Goal: Book appointment/travel/reservation

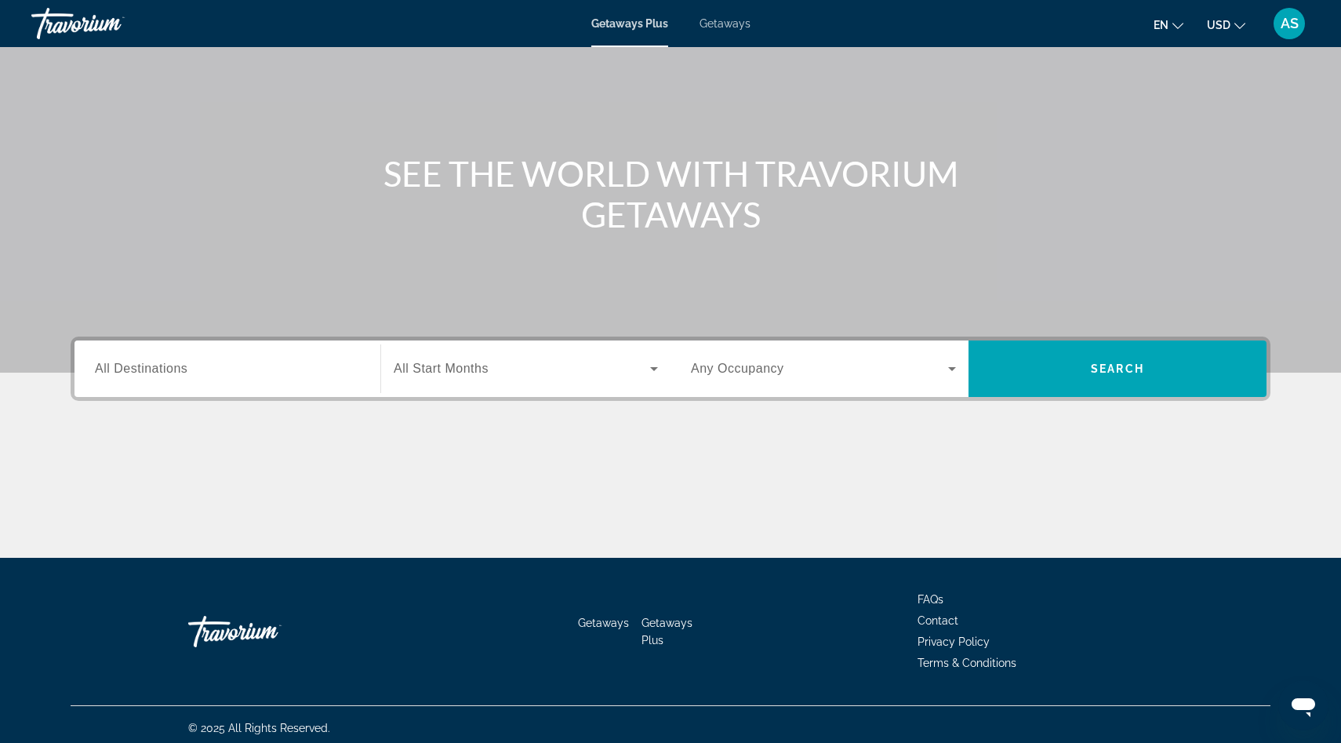
scroll to position [105, 0]
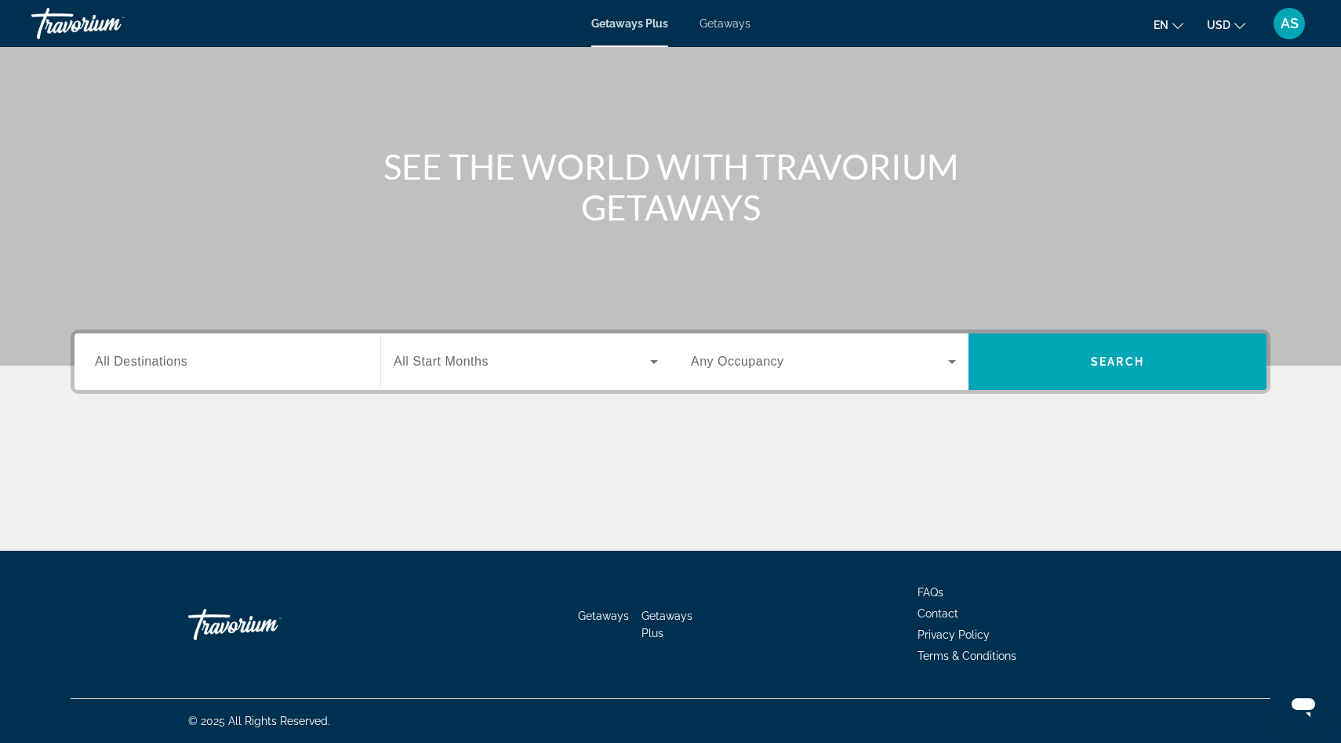
click at [156, 366] on span "All Destinations" at bounding box center [141, 361] width 93 height 13
click at [156, 366] on input "Destination All Destinations" at bounding box center [227, 362] width 265 height 19
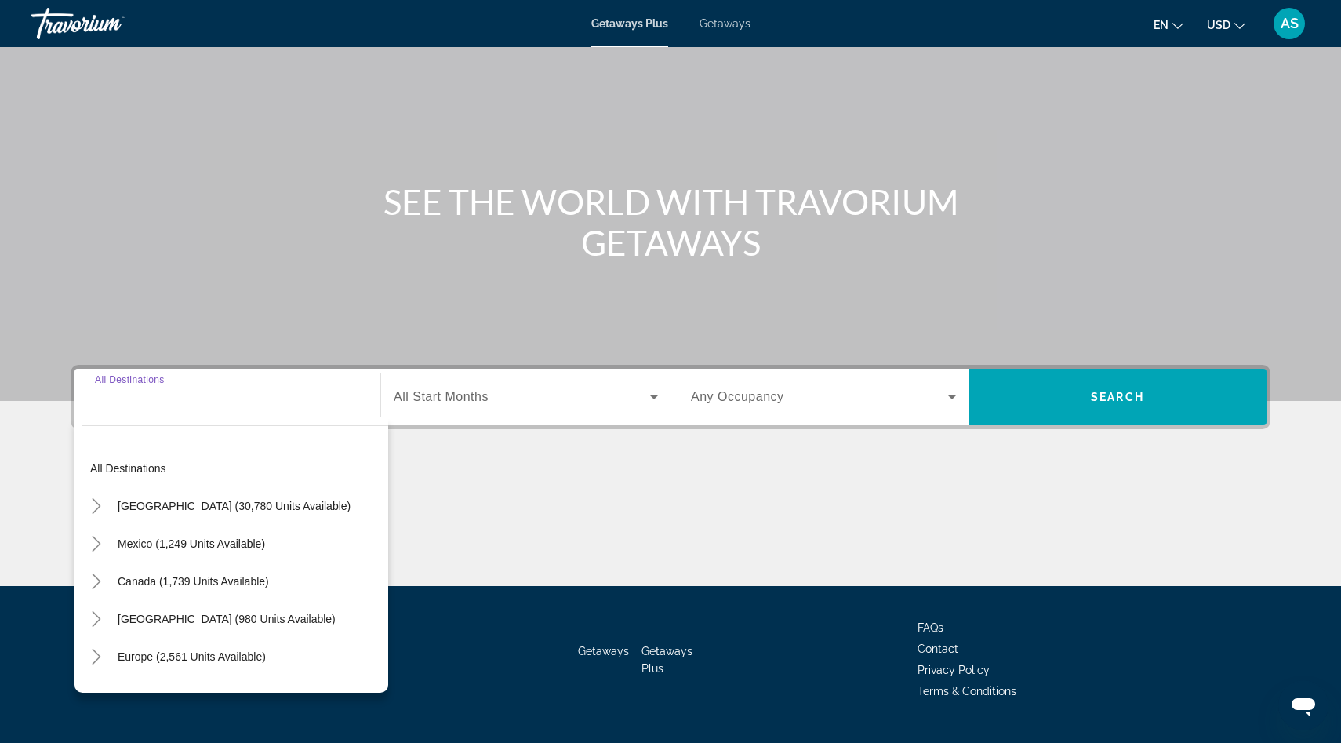
scroll to position [36, 0]
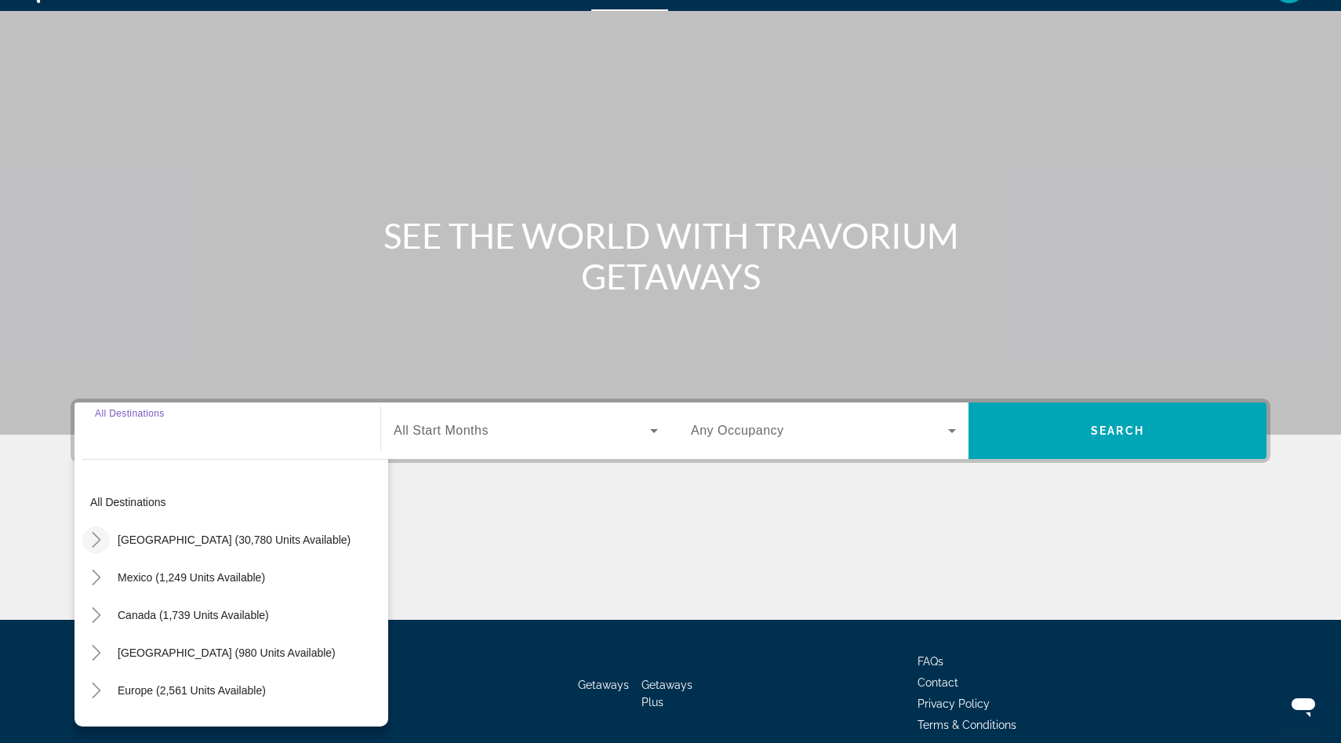
click at [96, 539] on icon "Toggle United States (30,780 units available)" at bounding box center [97, 540] width 16 height 16
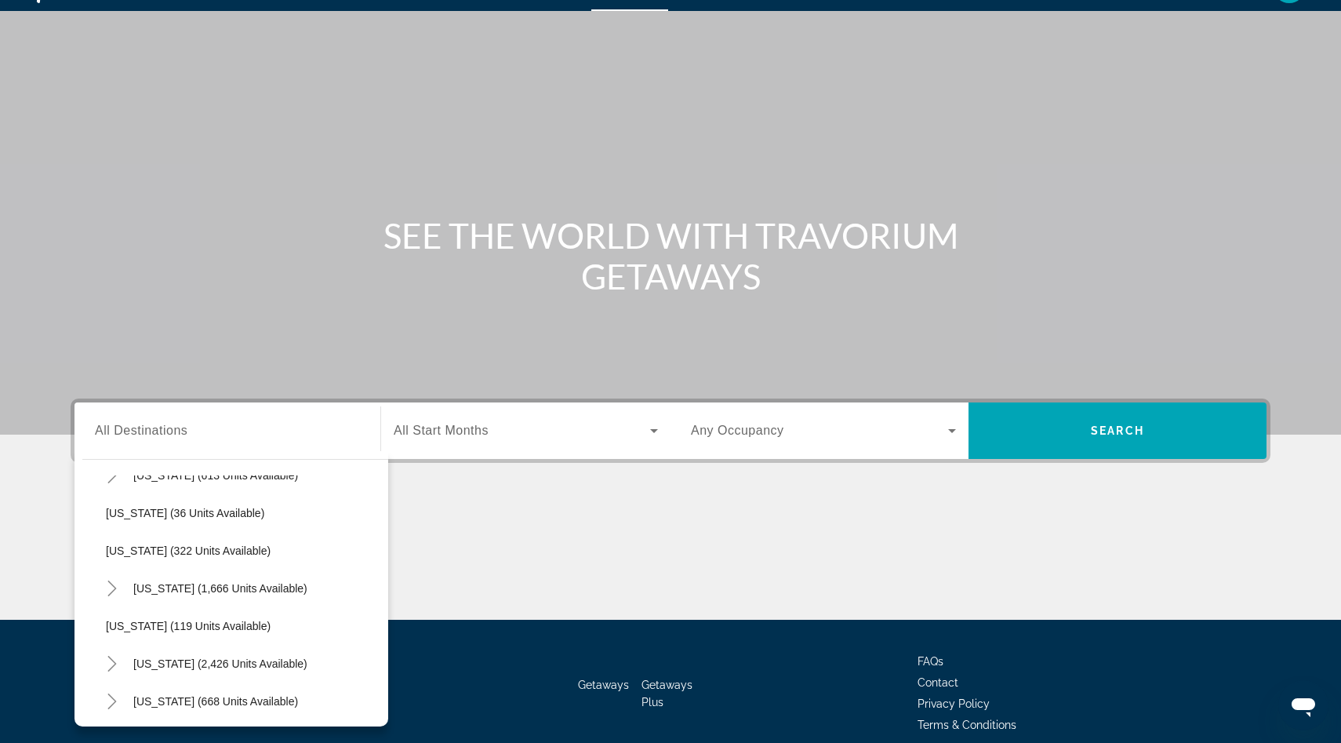
scroll to position [631, 0]
click at [173, 620] on span "[US_STATE] (119 units available)" at bounding box center [188, 624] width 165 height 13
type input "**********"
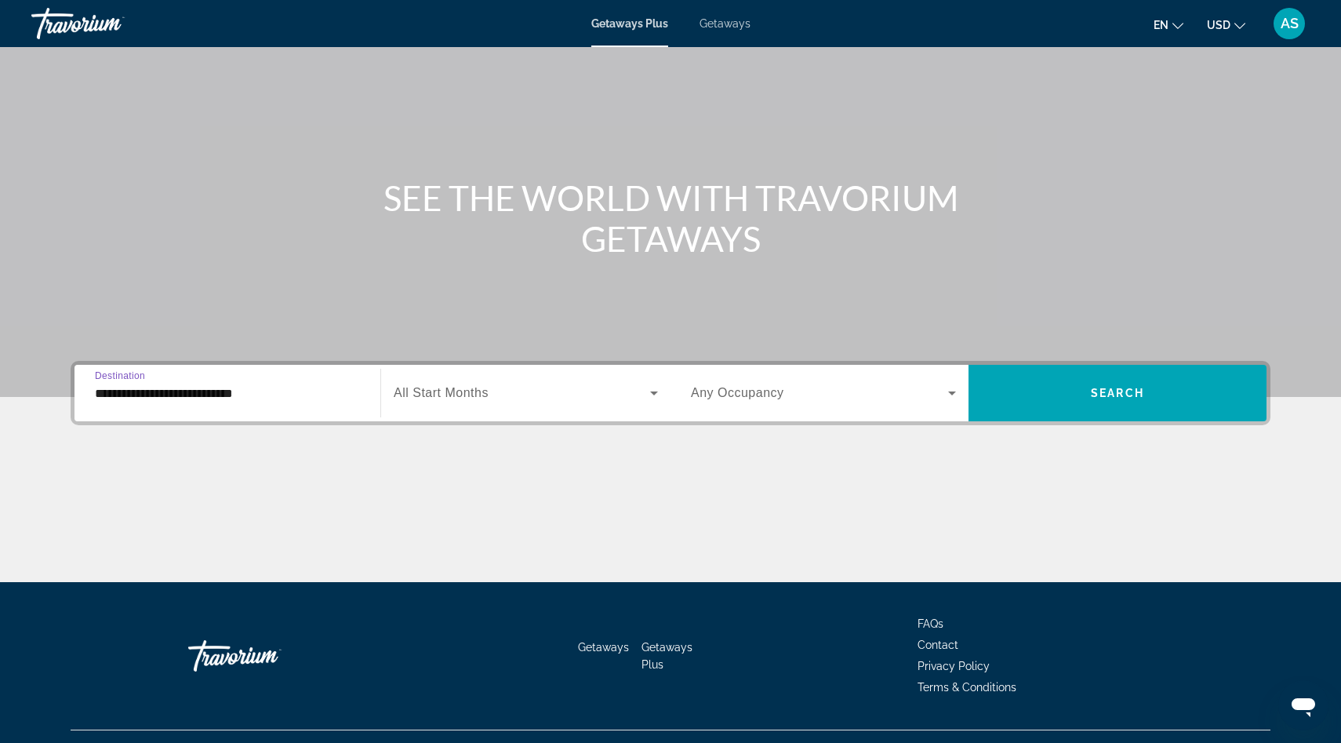
scroll to position [105, 0]
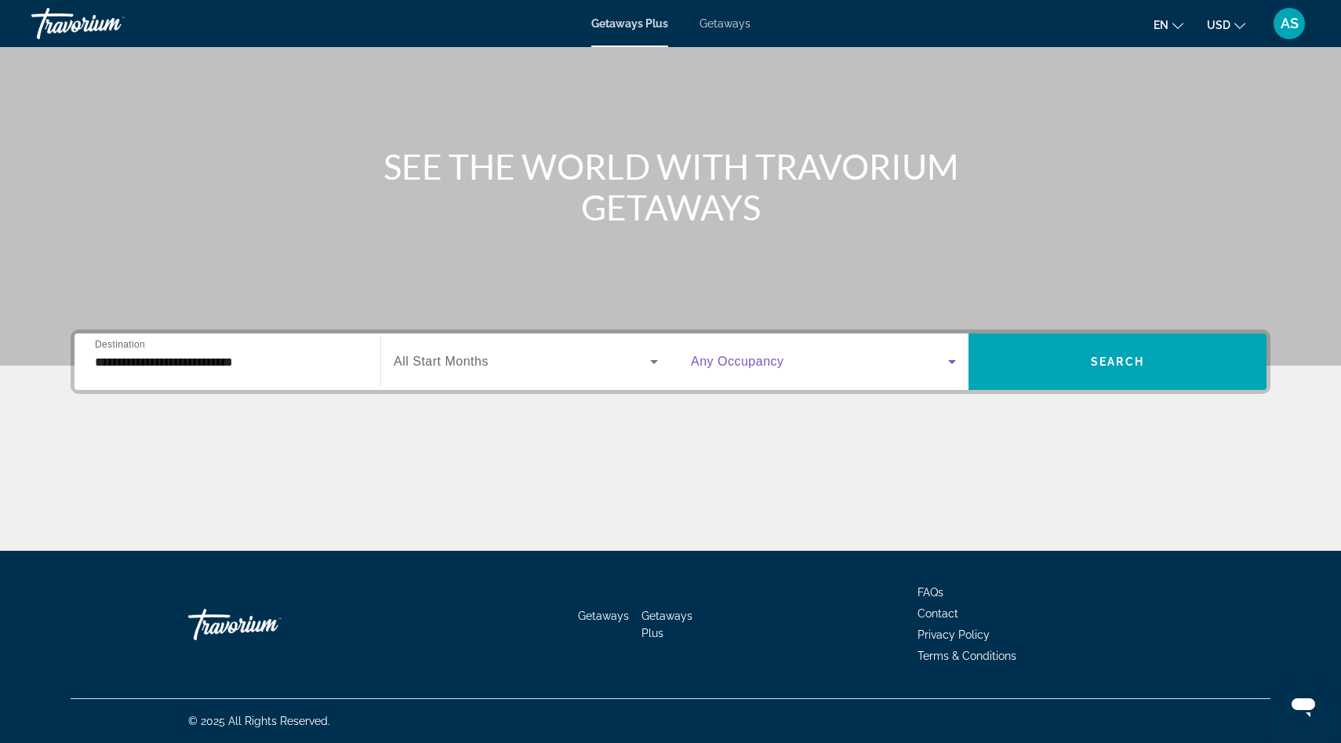
click at [941, 358] on span "Search widget" at bounding box center [819, 361] width 257 height 19
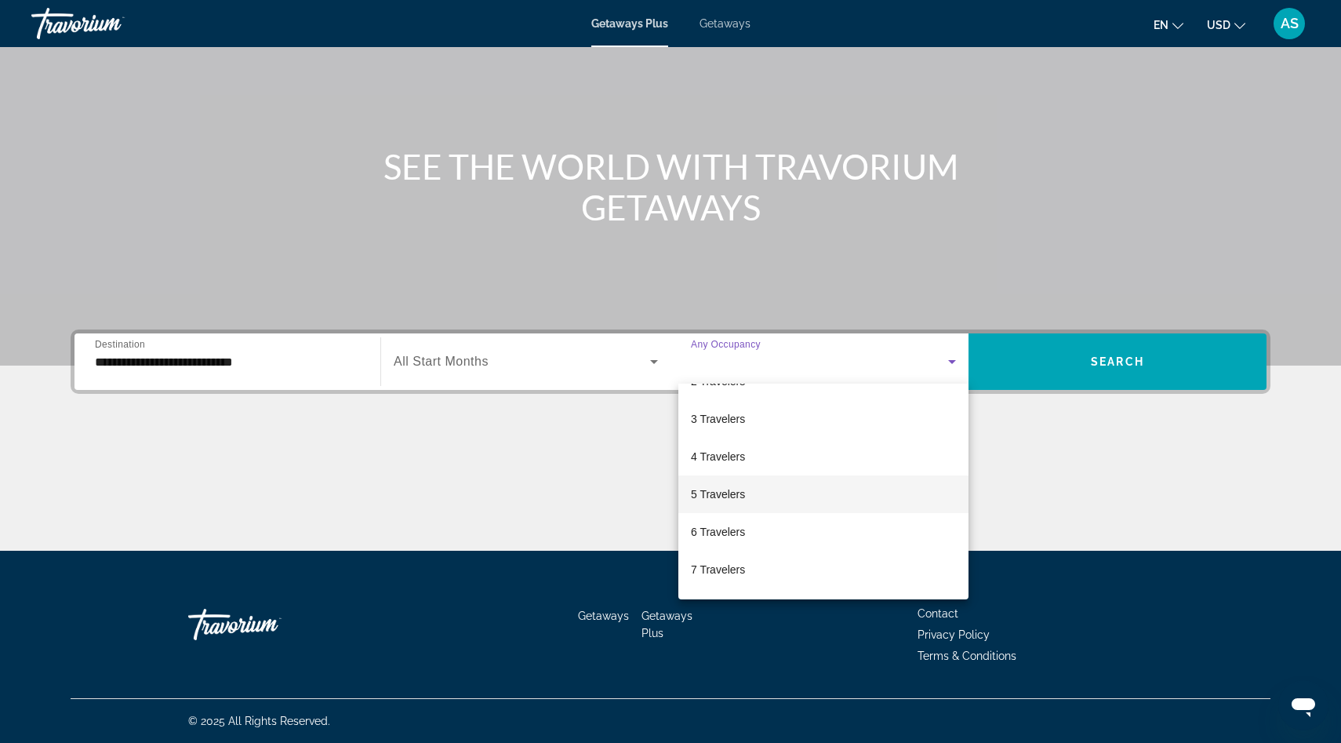
scroll to position [64, 0]
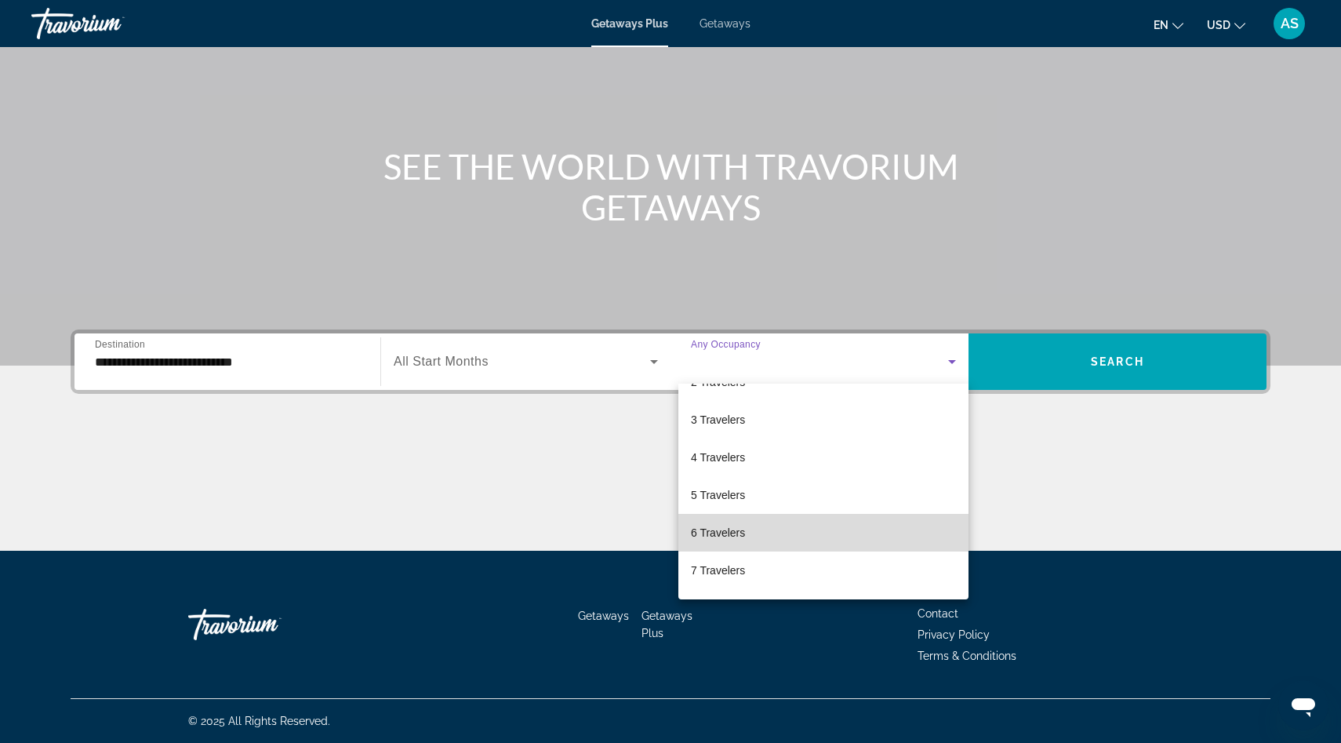
click at [730, 538] on span "6 Travelers" at bounding box center [718, 532] width 54 height 19
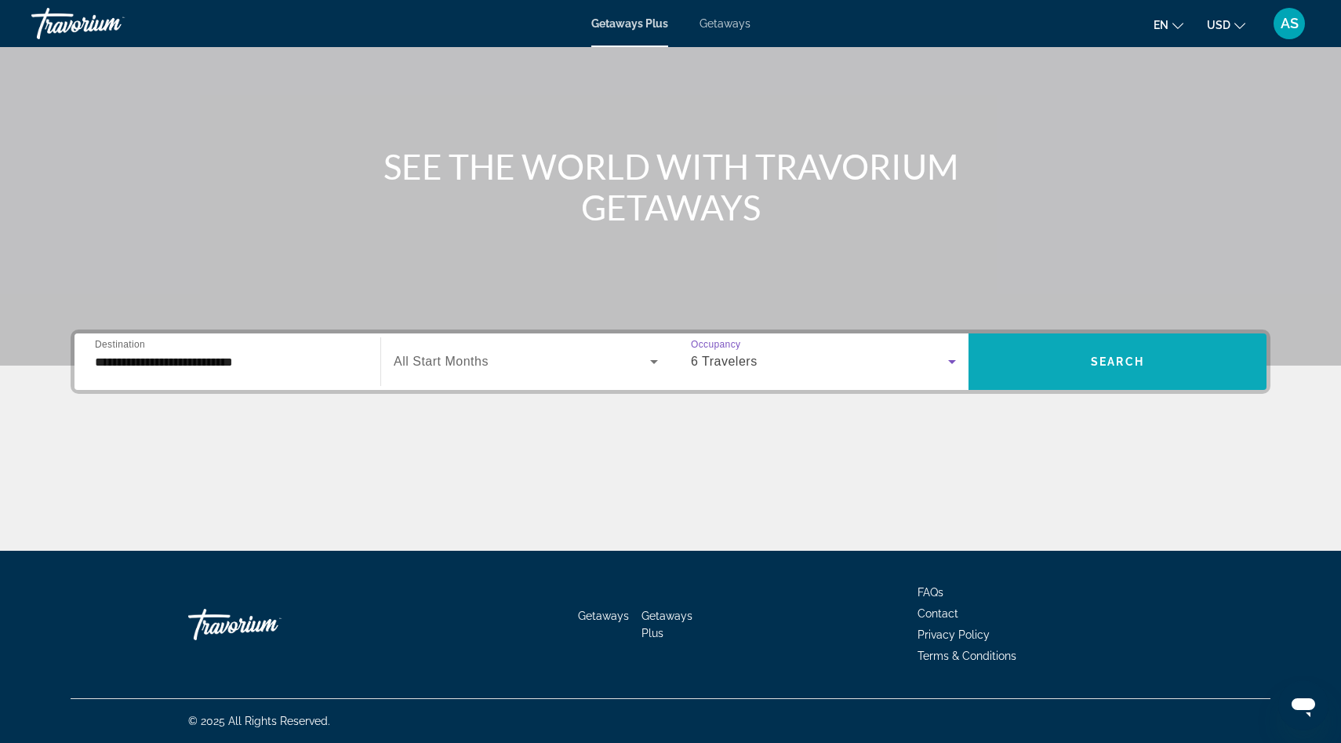
click at [1099, 364] on span "Search" at bounding box center [1117, 361] width 53 height 13
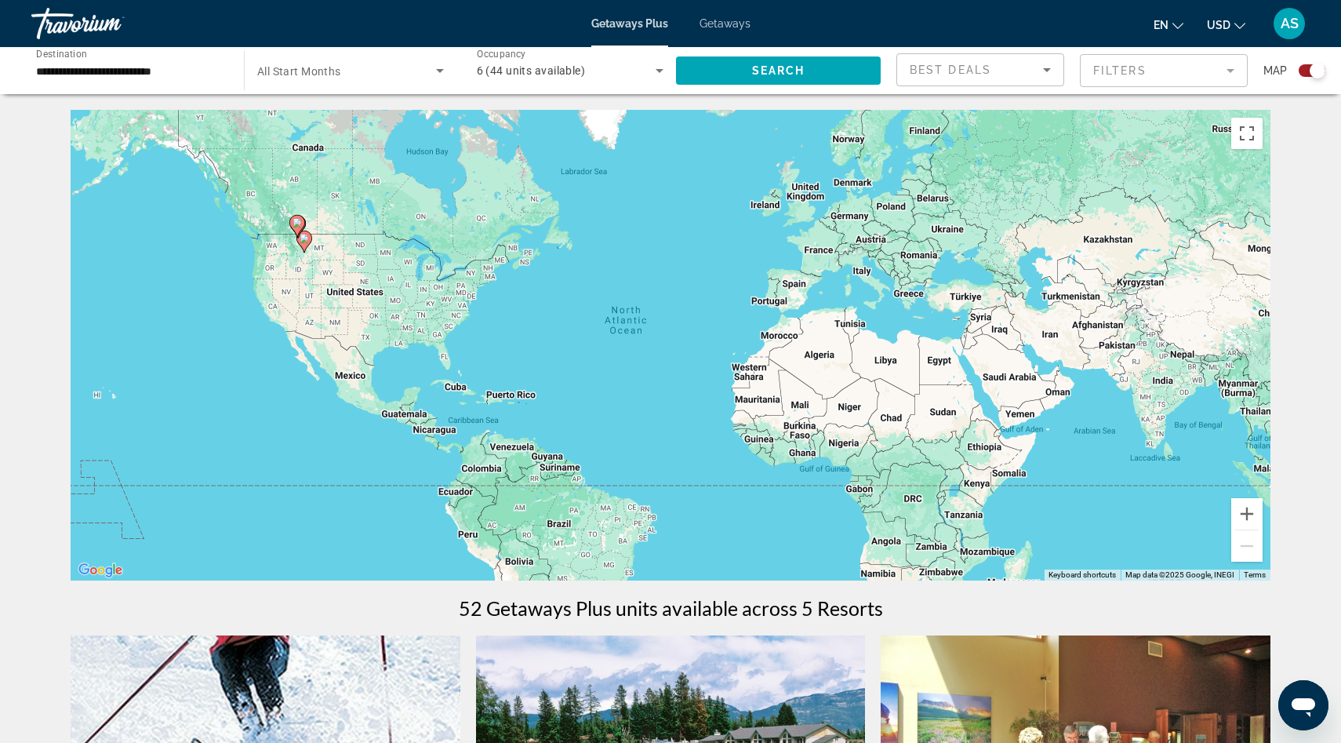
click at [297, 220] on image "Main content" at bounding box center [297, 222] width 9 height 9
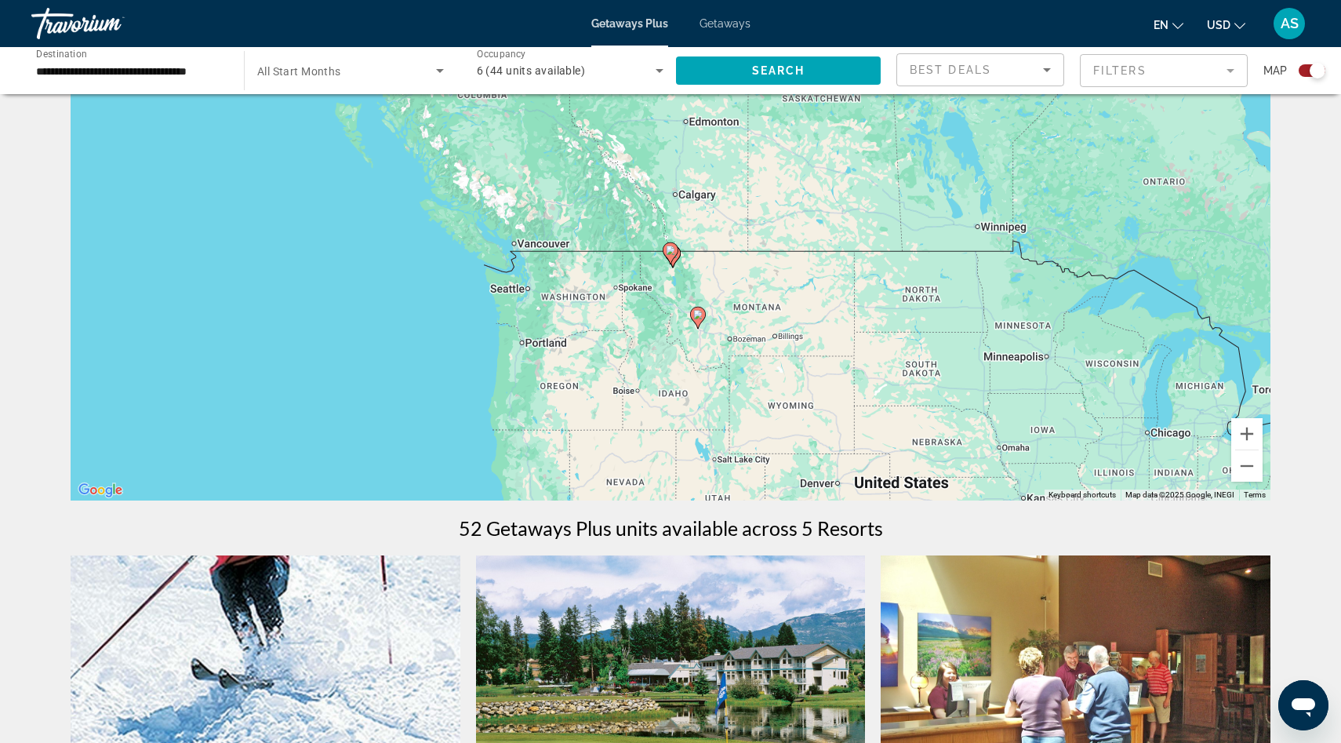
scroll to position [90, 0]
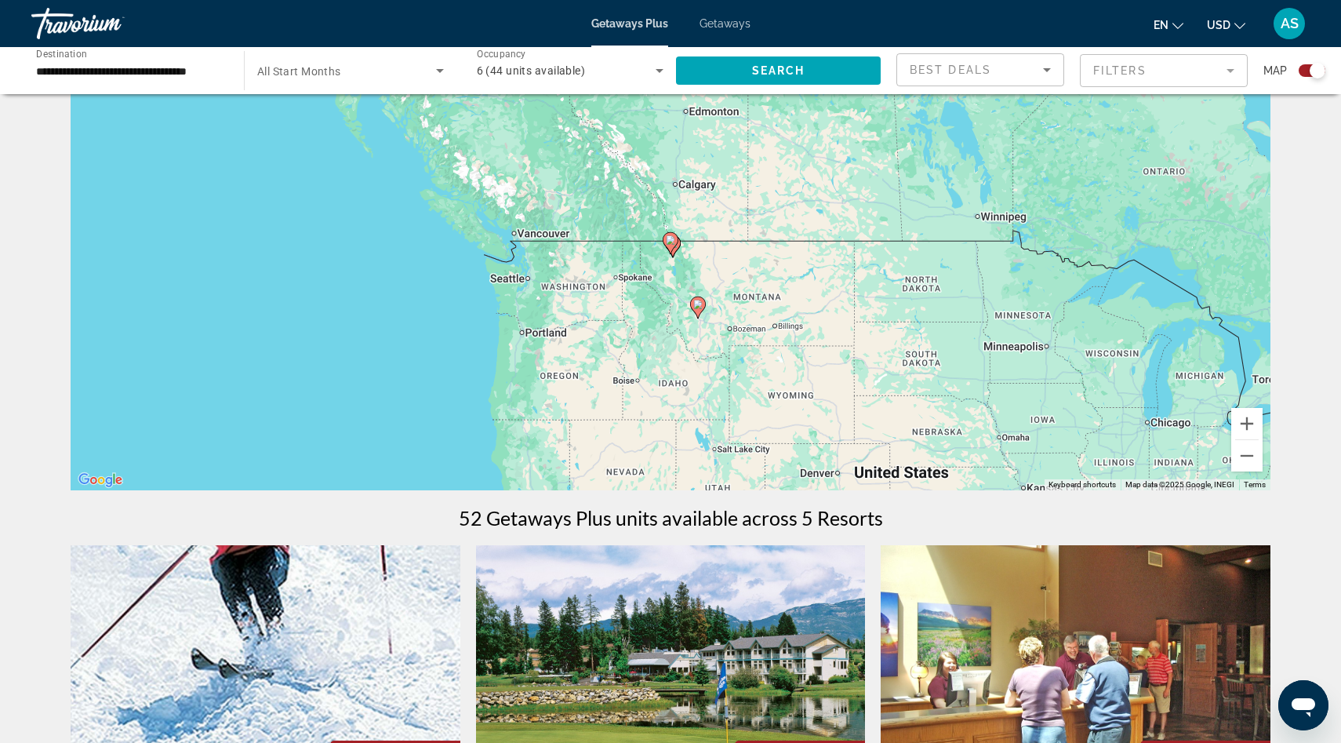
click at [671, 241] on image "Main content" at bounding box center [670, 239] width 9 height 9
type input "**********"
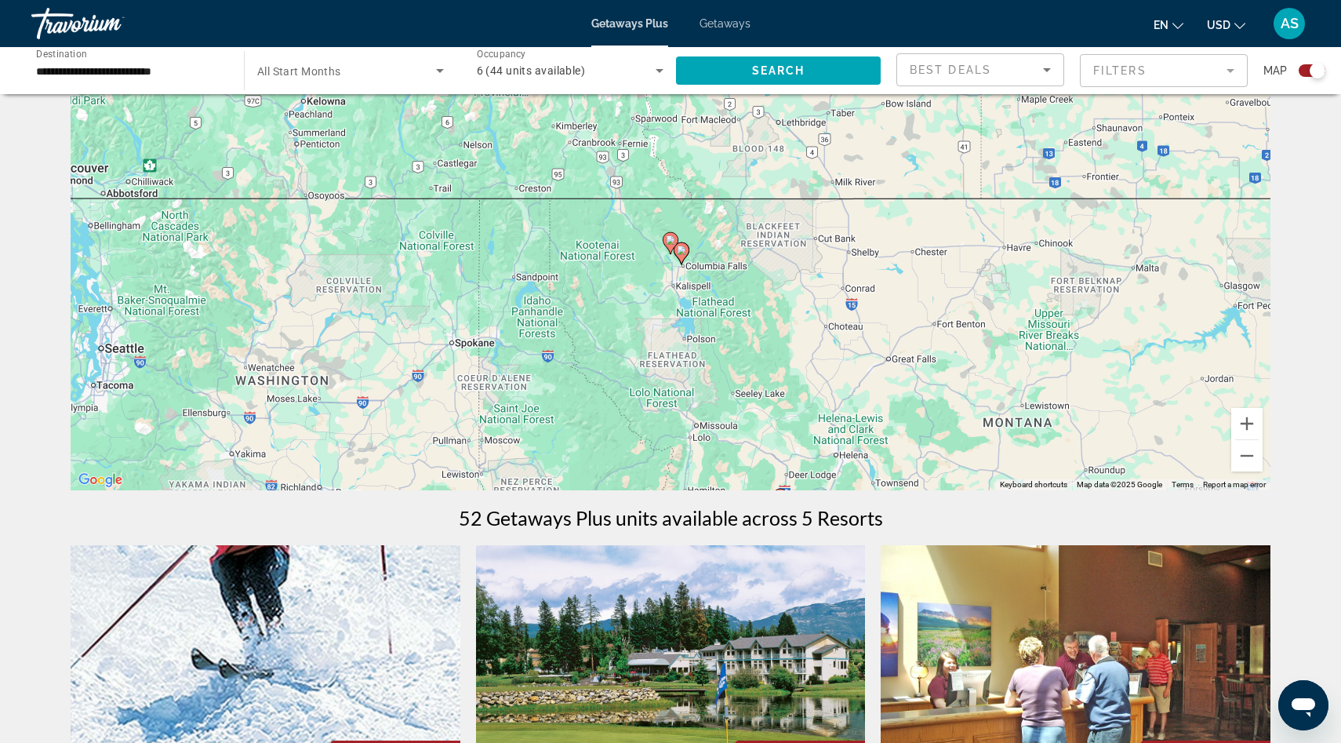
click at [682, 252] on image "Main content" at bounding box center [681, 250] width 9 height 9
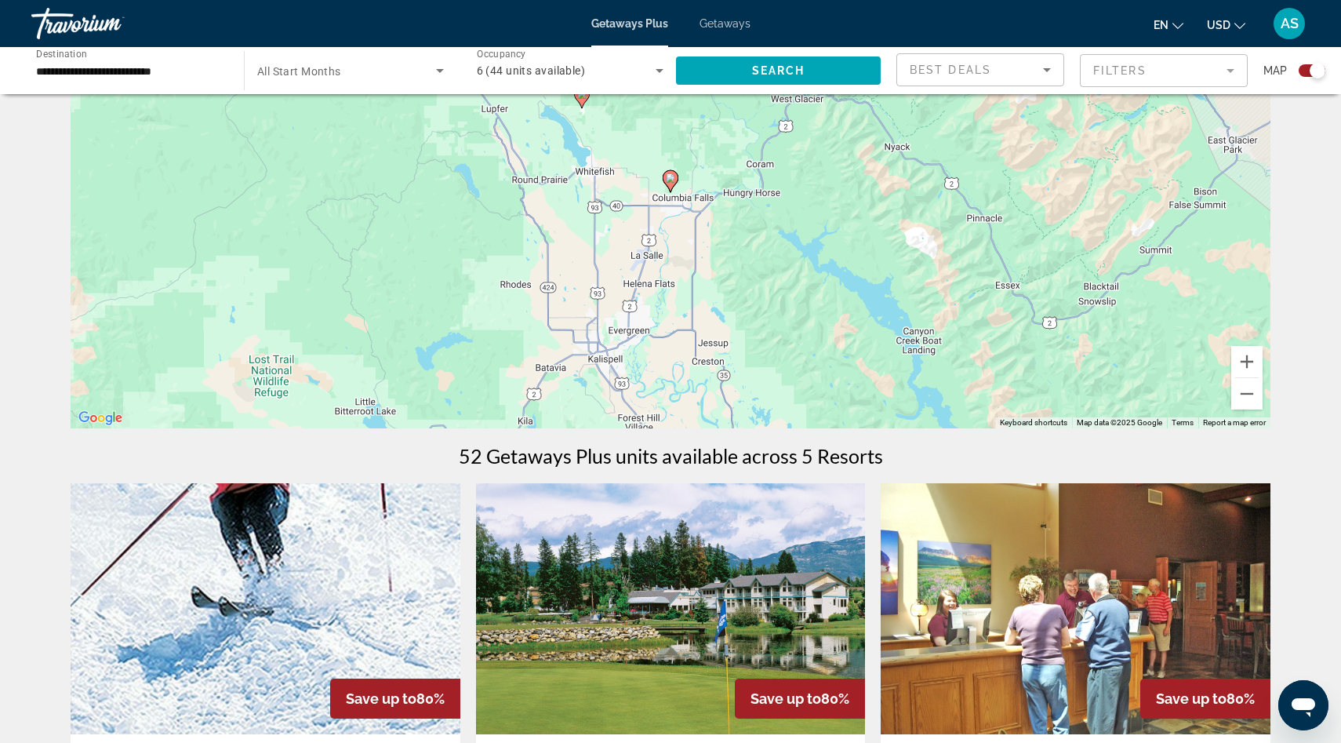
scroll to position [139, 0]
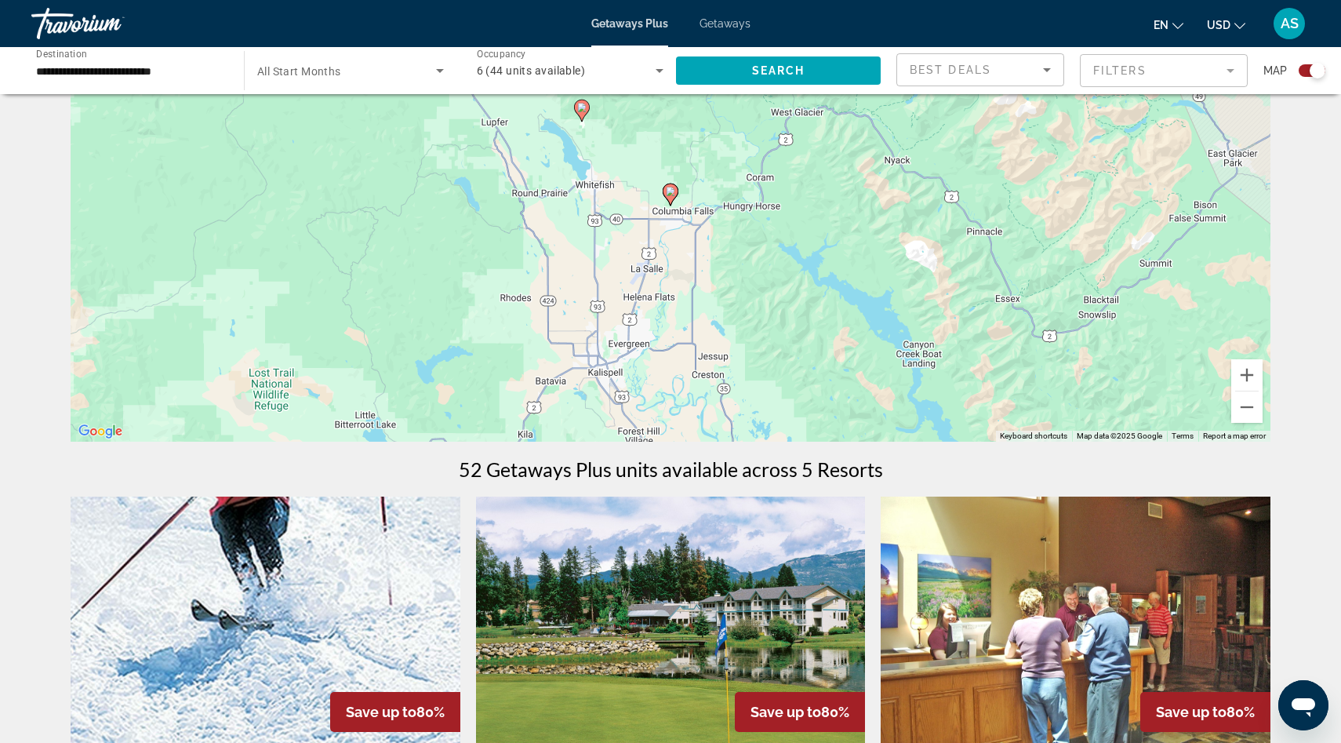
click at [672, 191] on image "Main content" at bounding box center [670, 191] width 9 height 9
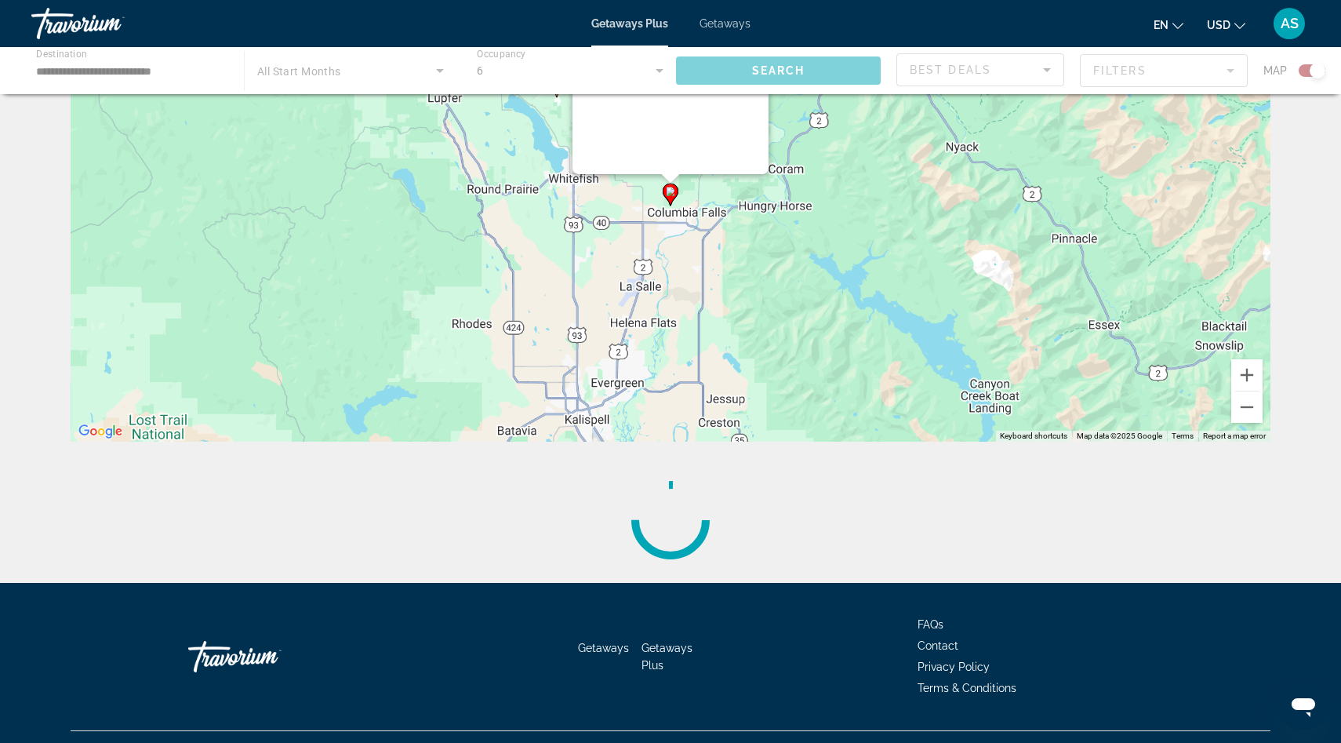
scroll to position [19, 0]
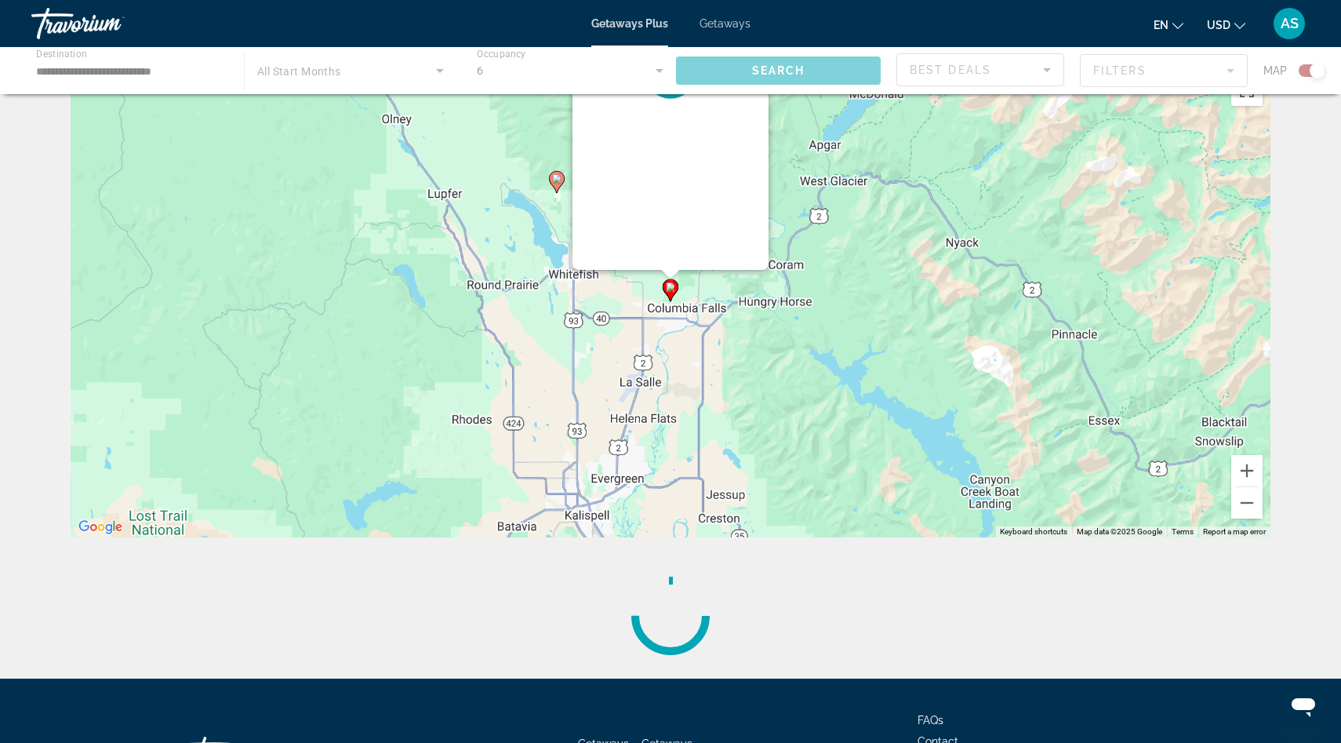
click at [672, 302] on div "To navigate, press the arrow keys. To activate drag with keyboard, press Alt + …" at bounding box center [1271, 302] width 1200 height 0
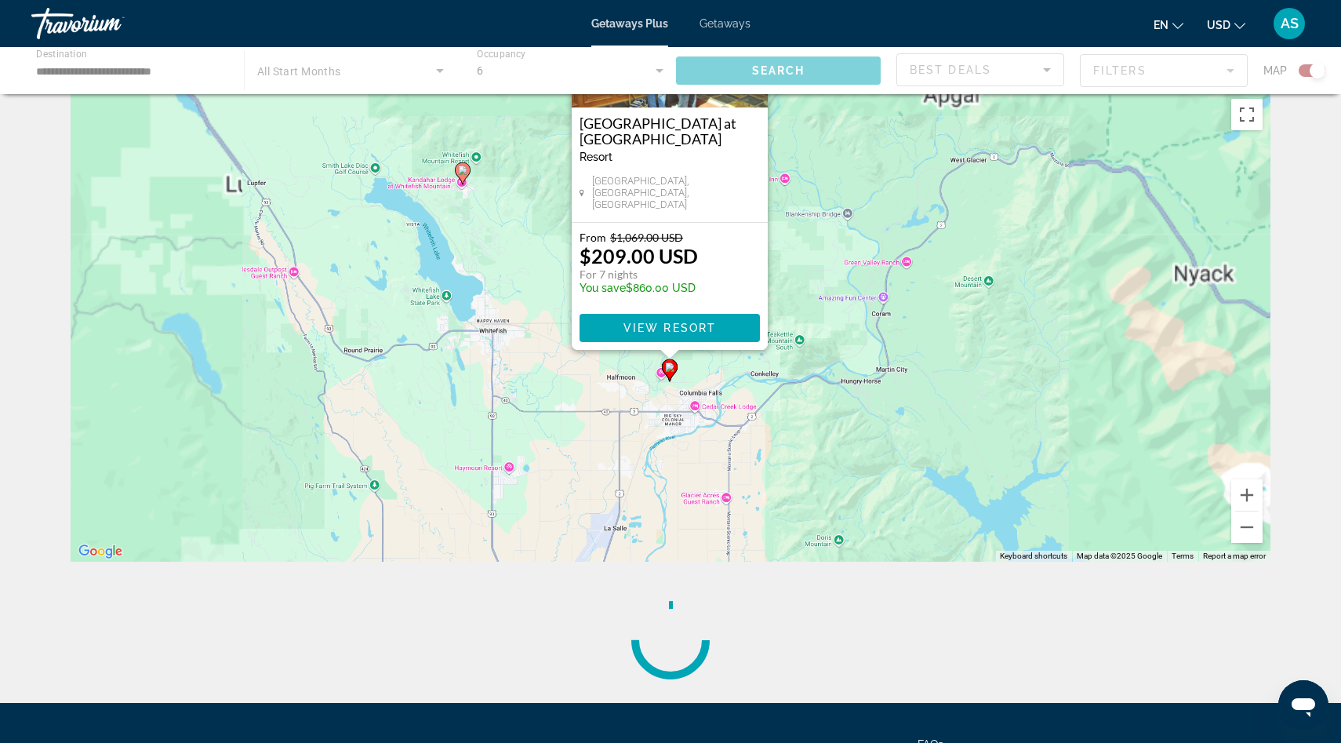
scroll to position [0, 0]
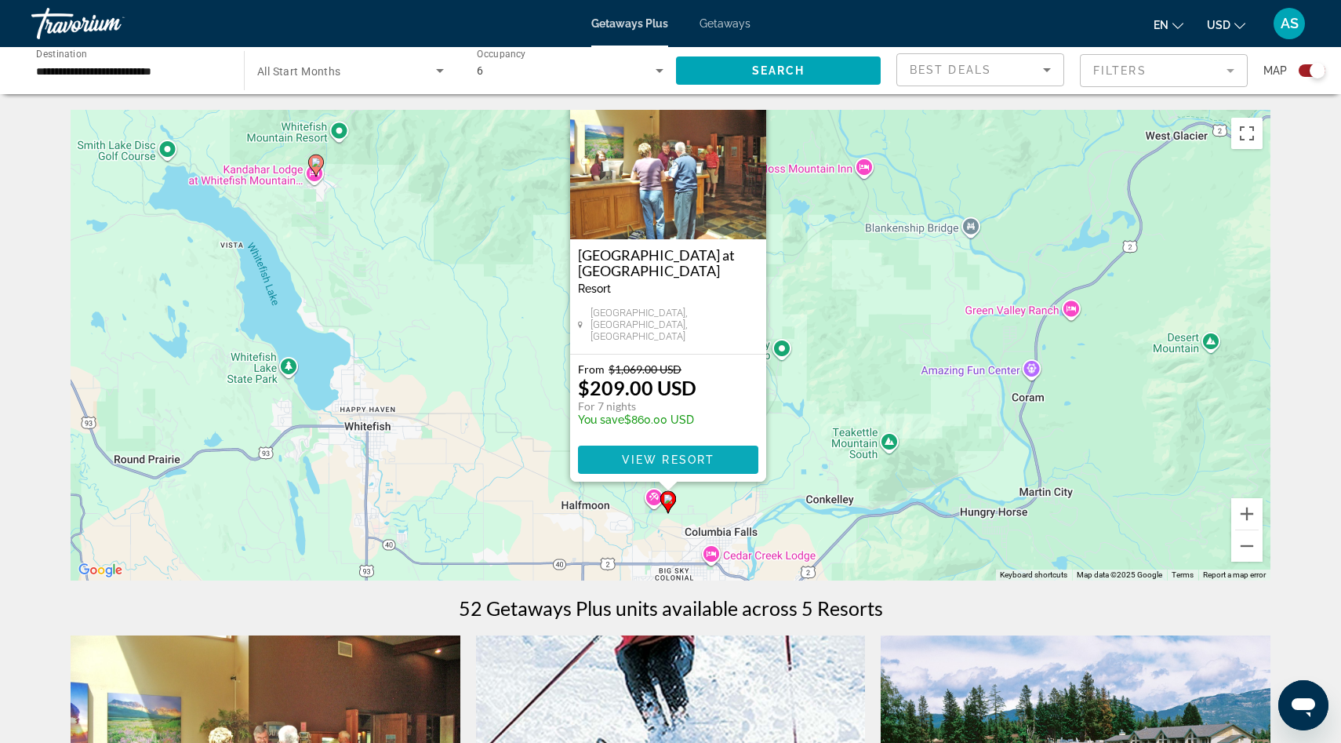
click at [642, 464] on span "View Resort" at bounding box center [668, 459] width 93 height 13
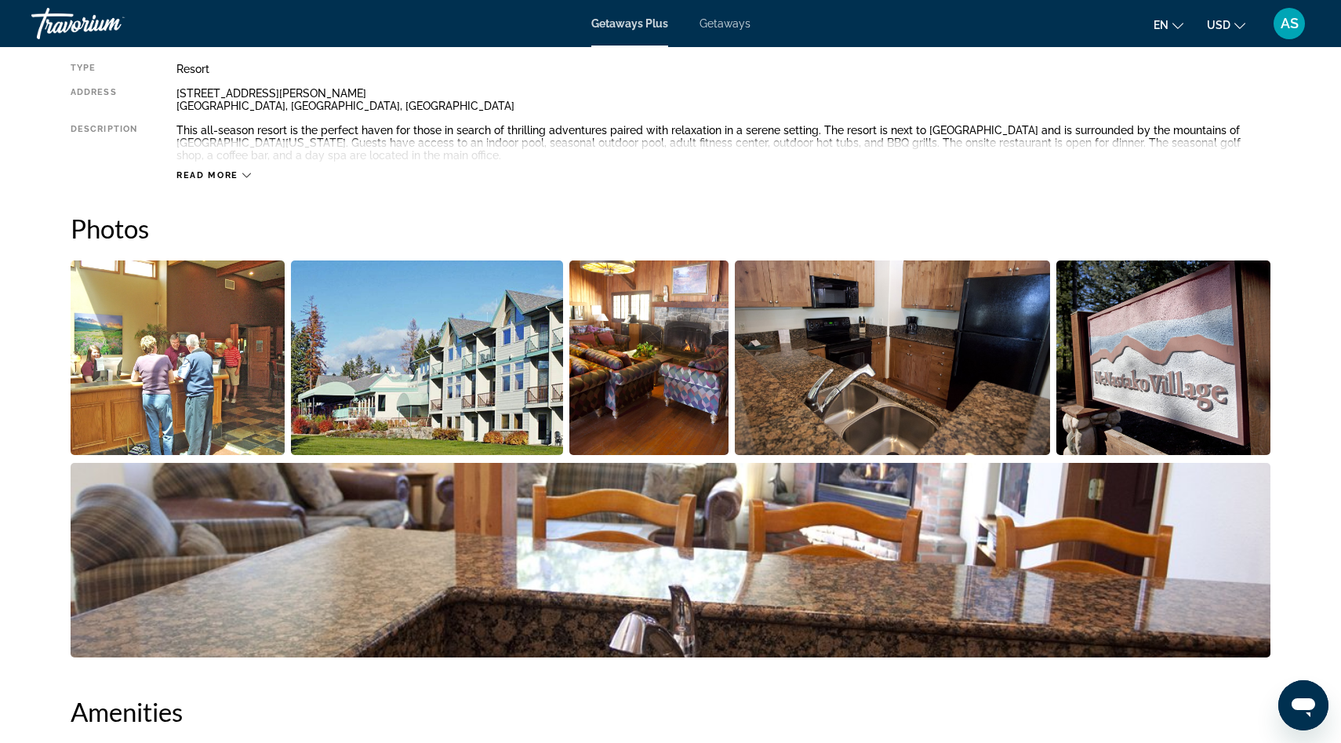
scroll to position [580, 0]
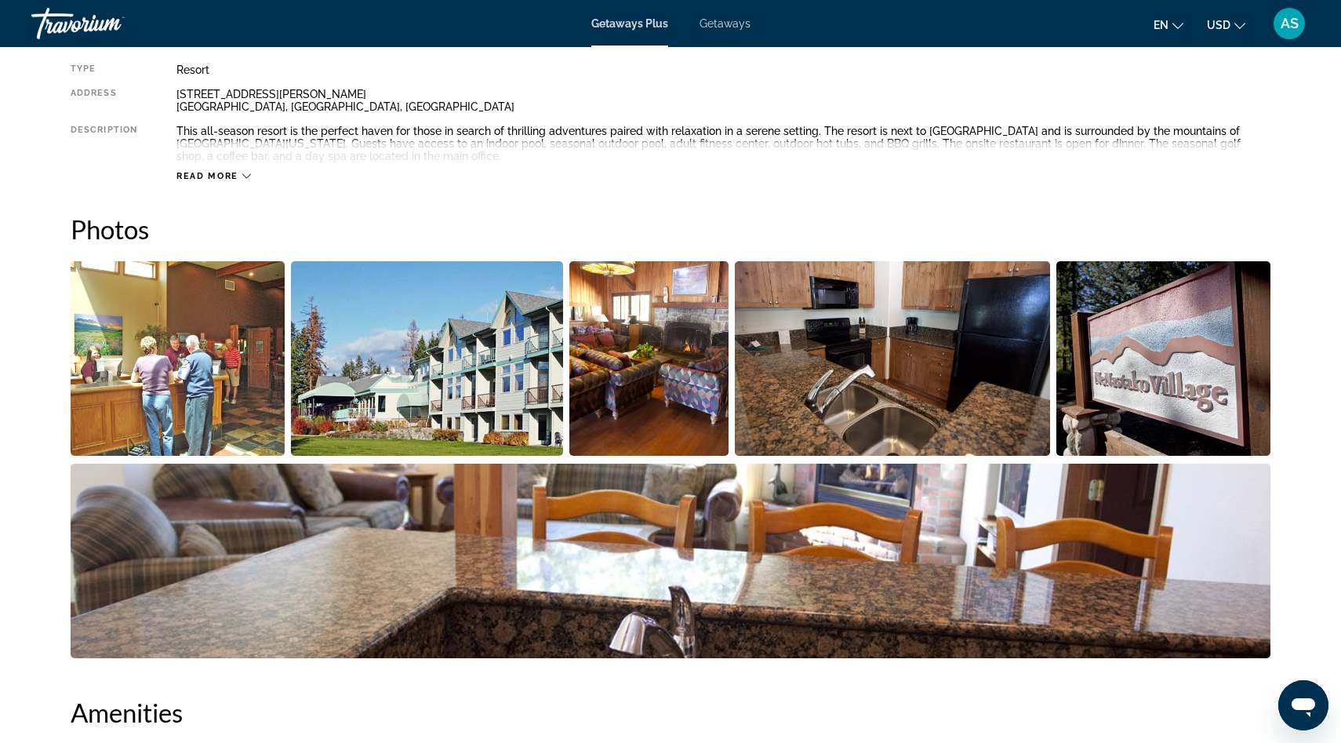
click at [227, 175] on span "Read more" at bounding box center [207, 176] width 62 height 10
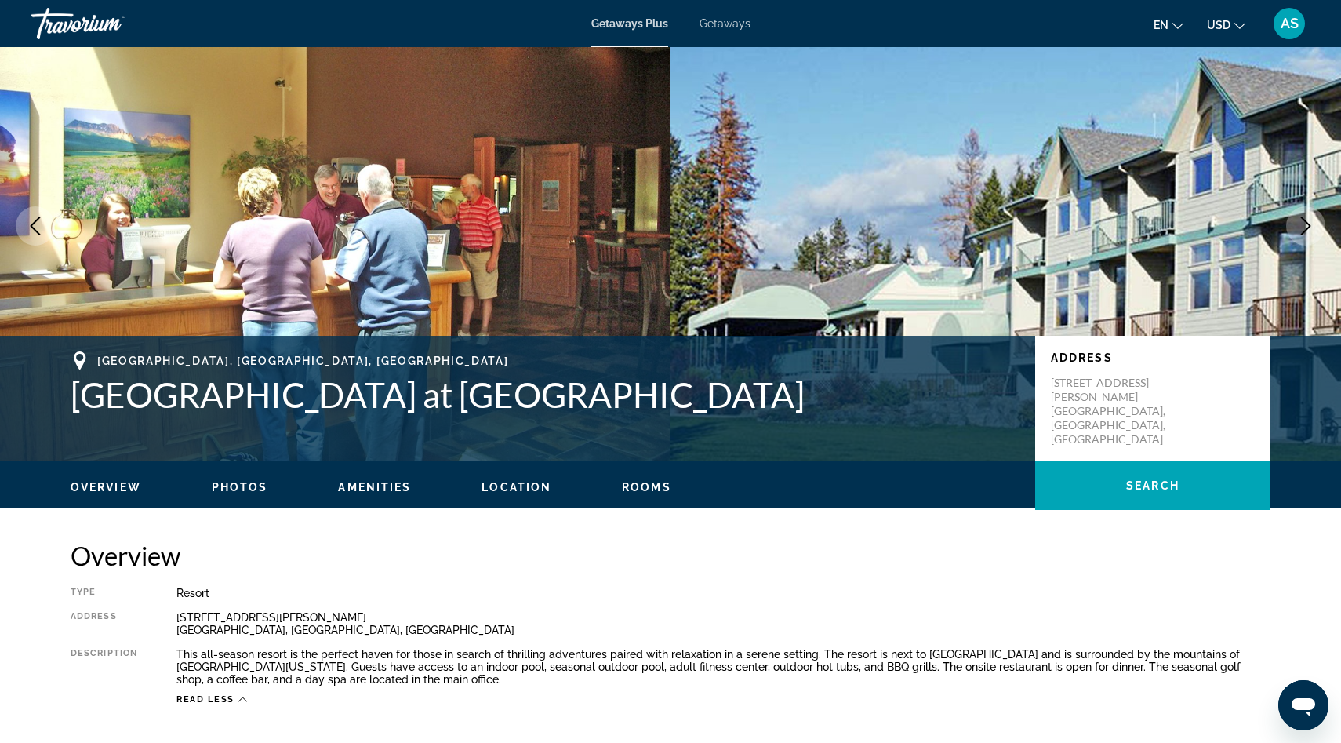
scroll to position [59, 0]
